Goal: Task Accomplishment & Management: Use online tool/utility

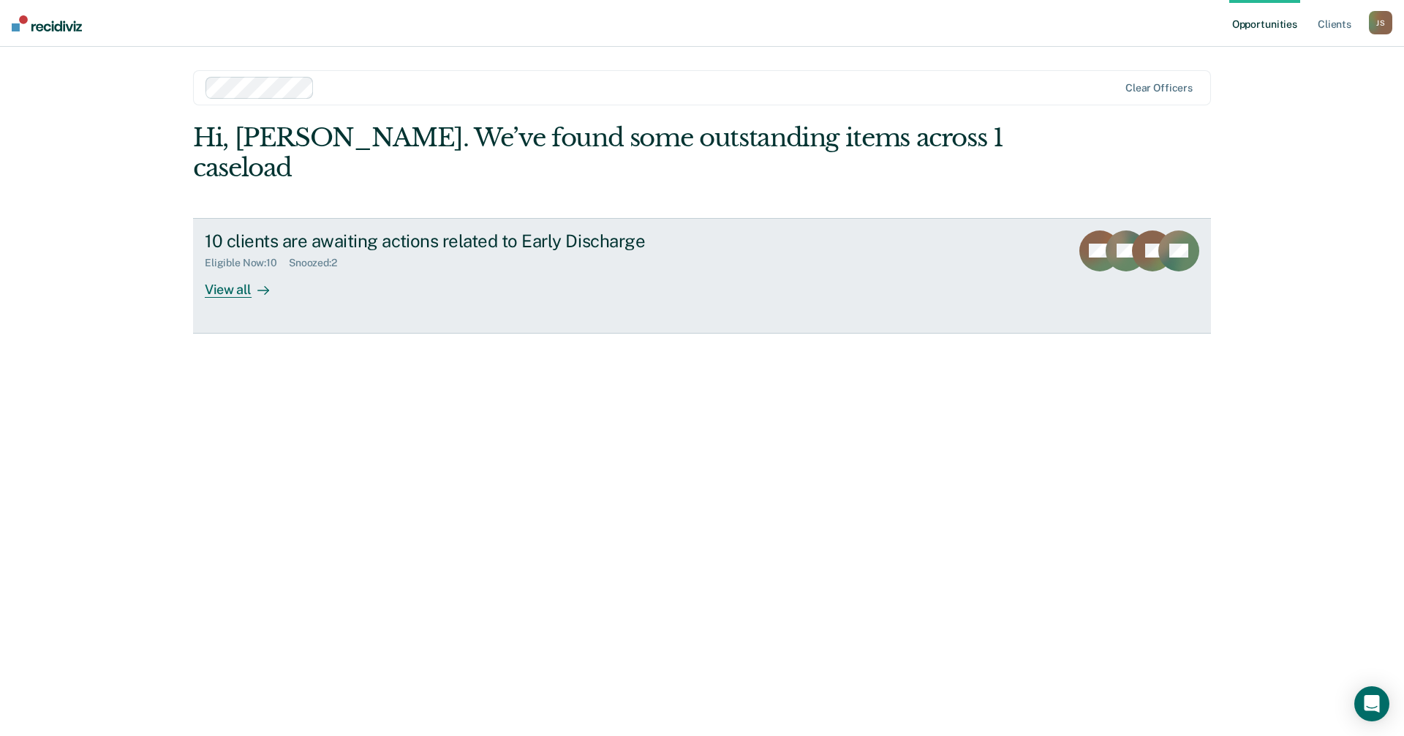
click at [613, 298] on link "10 clients are awaiting actions related to Early Discharge Eligible Now : 10 Sn…" at bounding box center [702, 276] width 1018 height 116
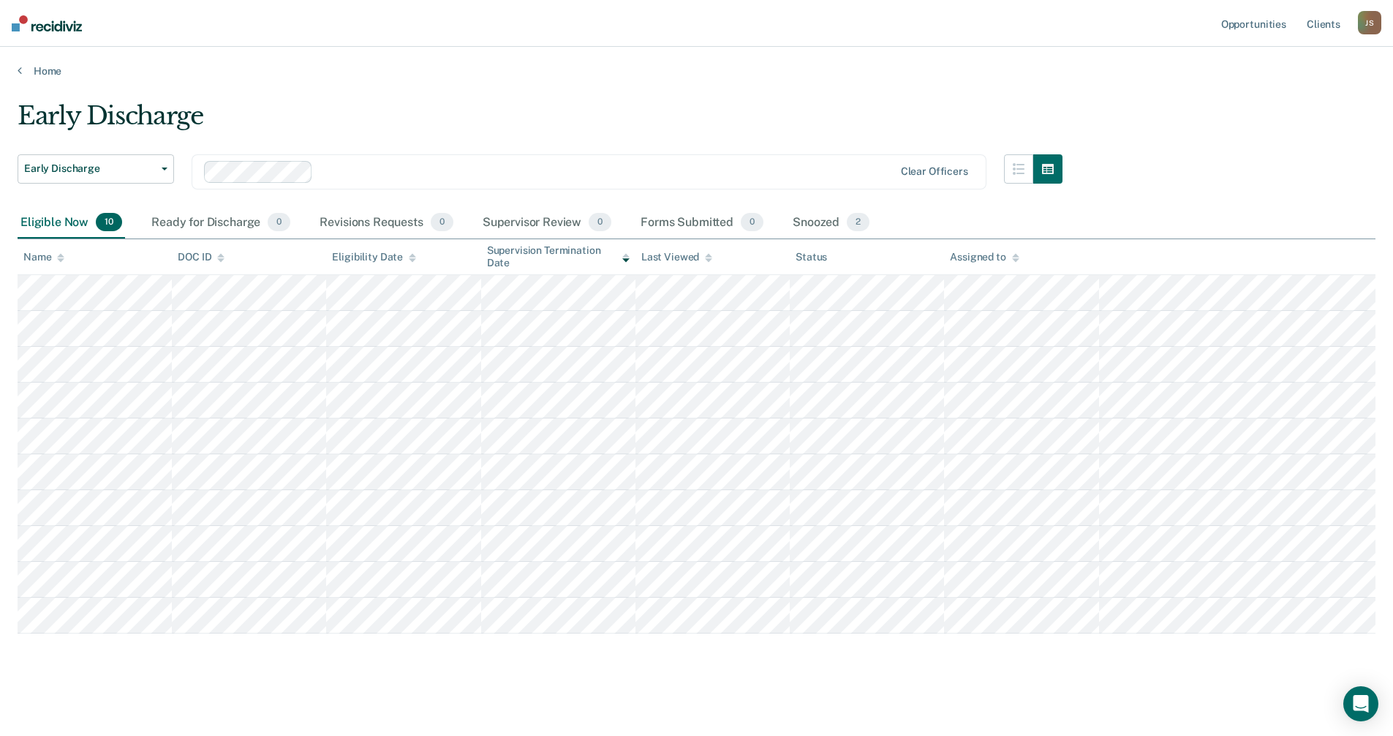
click at [254, 712] on main "Early Discharge Early Discharge Early Discharge Clear officers Eligible Now 10 …" at bounding box center [696, 406] width 1393 height 657
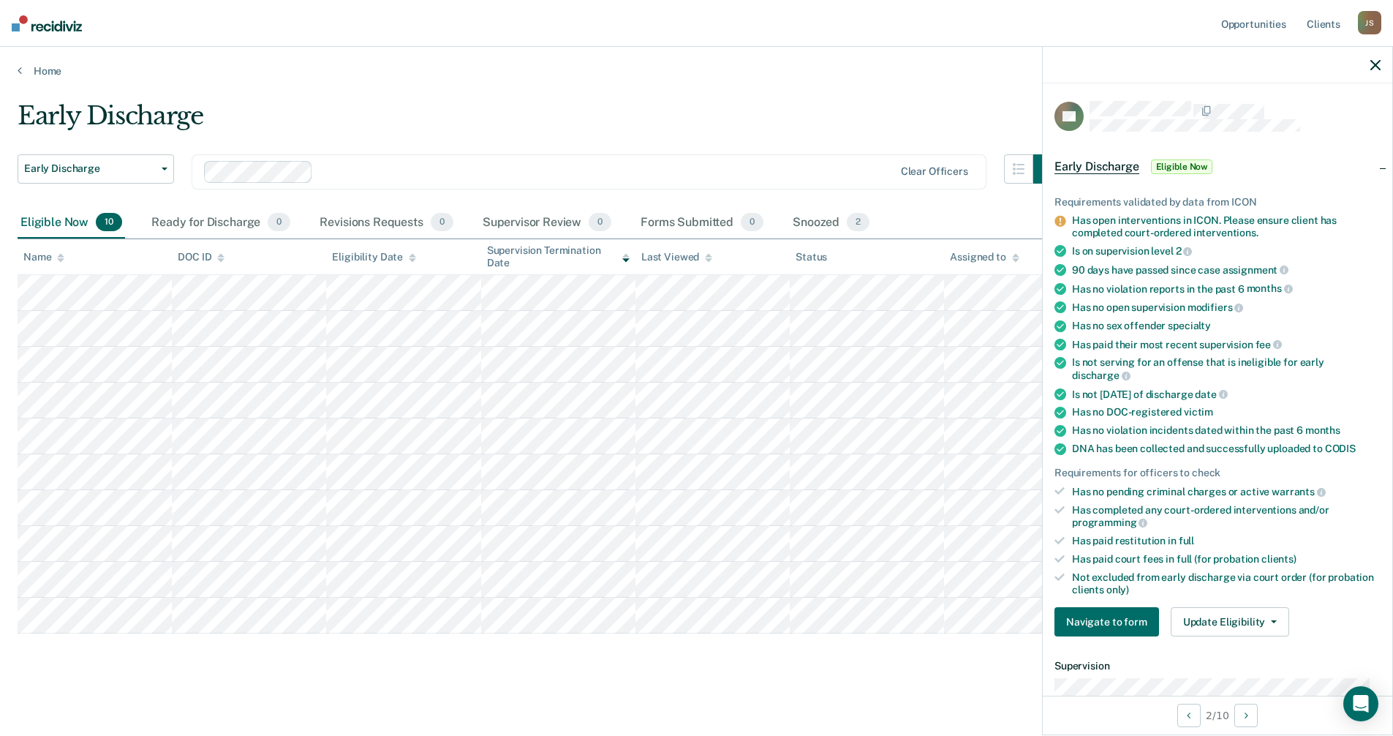
click at [1057, 221] on icon at bounding box center [1059, 221] width 11 height 11
